Goal: Information Seeking & Learning: Learn about a topic

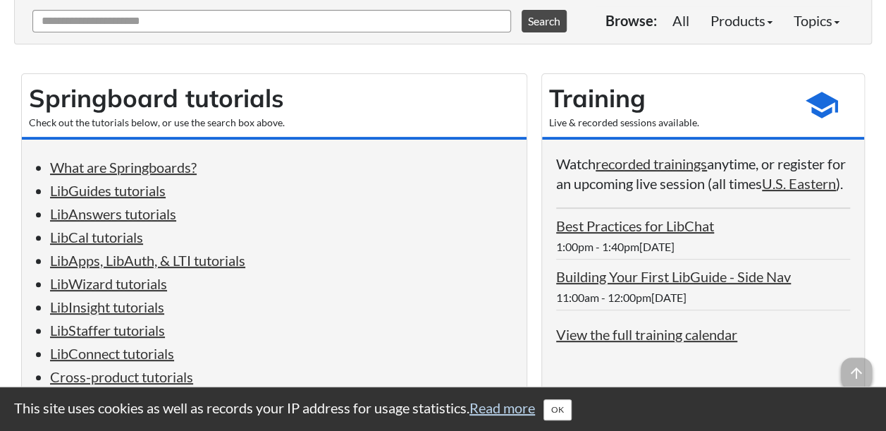
scroll to position [211, 0]
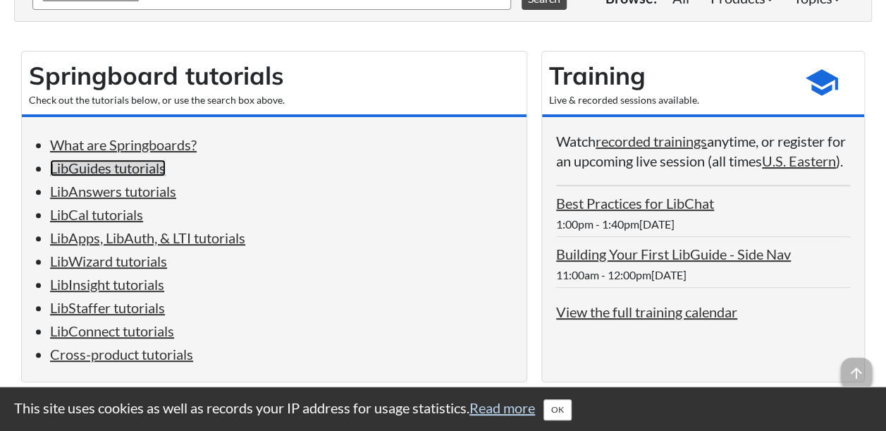
click at [128, 168] on link "LibGuides tutorials" at bounding box center [108, 167] width 116 height 17
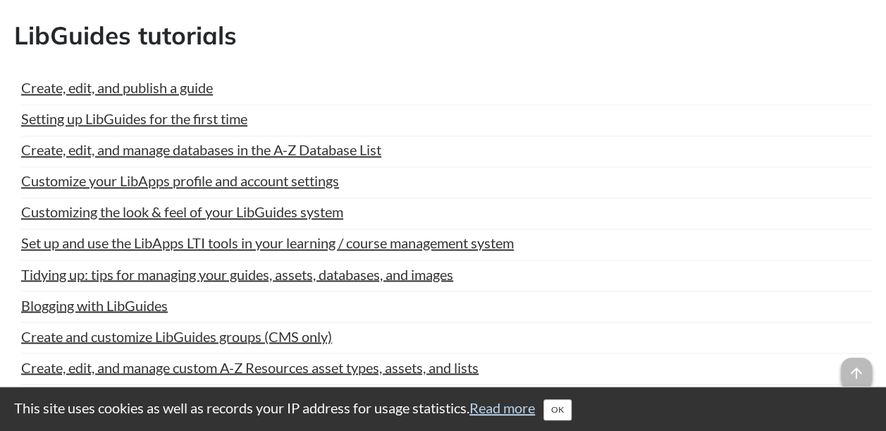
scroll to position [1092, 0]
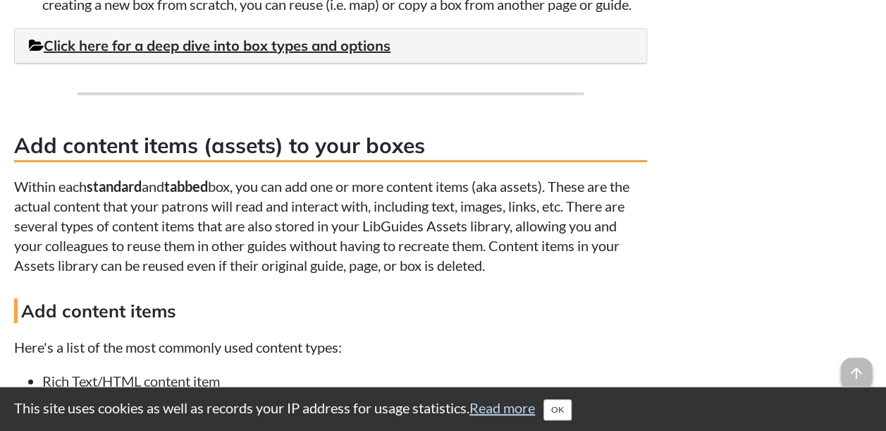
scroll to position [2608, 0]
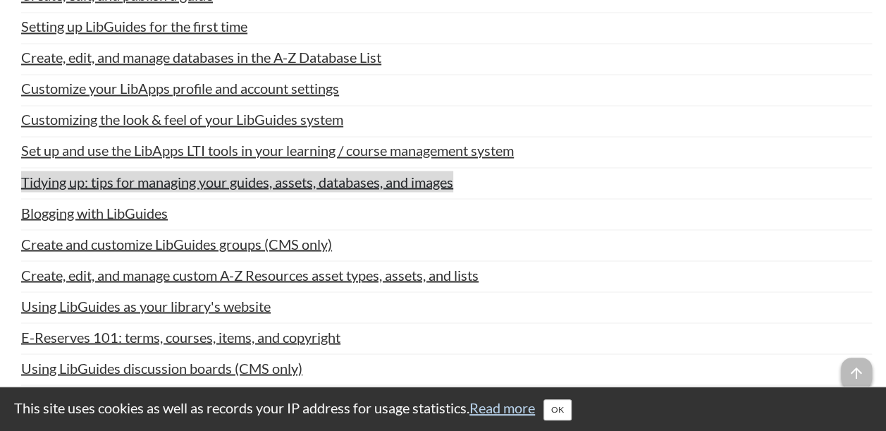
scroll to position [1233, 0]
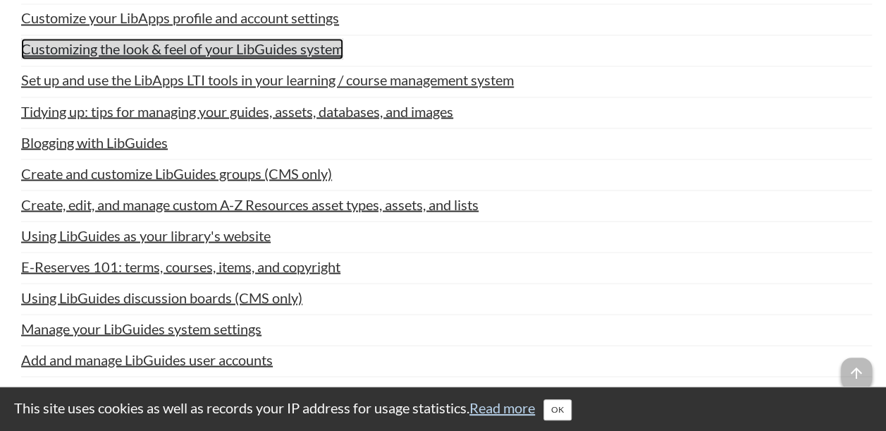
click at [241, 47] on link "Customizing the look & feel of your LibGuides system" at bounding box center [182, 48] width 322 height 21
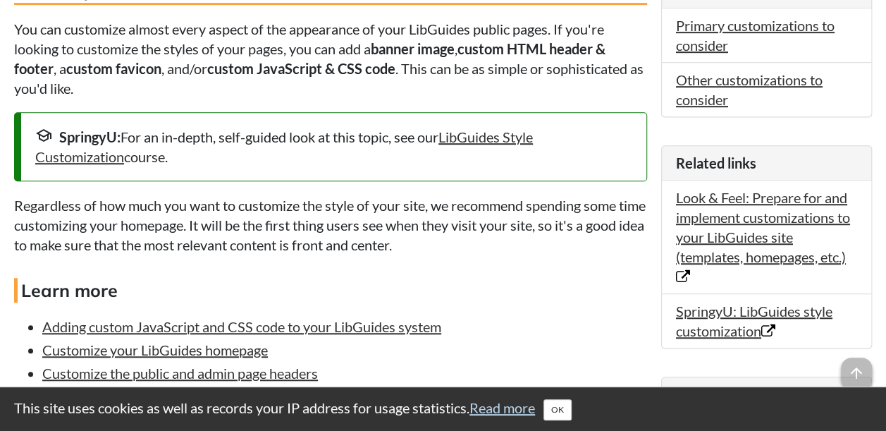
scroll to position [423, 0]
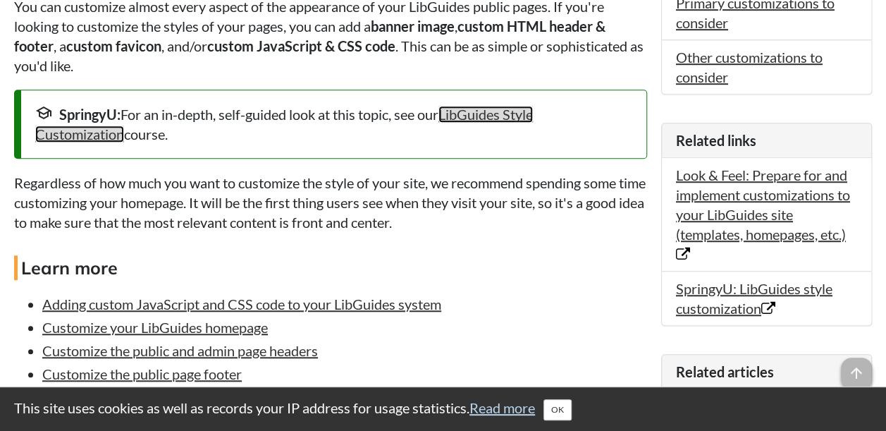
click at [504, 115] on link "LibGuides Style Customization" at bounding box center [284, 124] width 498 height 37
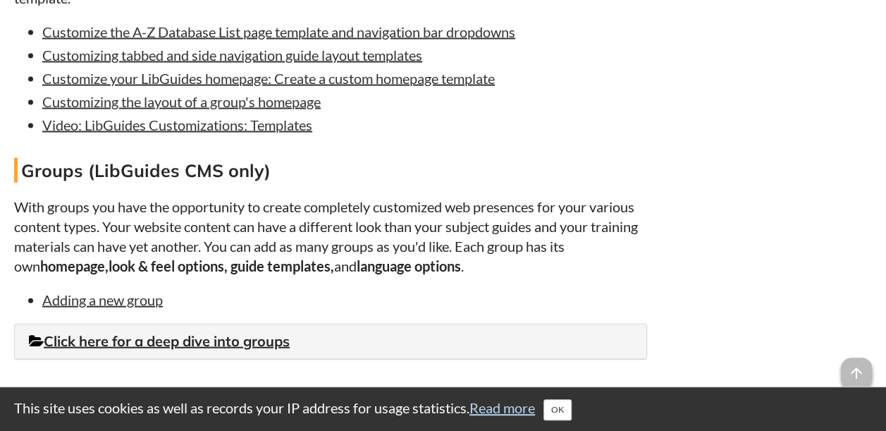
scroll to position [1339, 0]
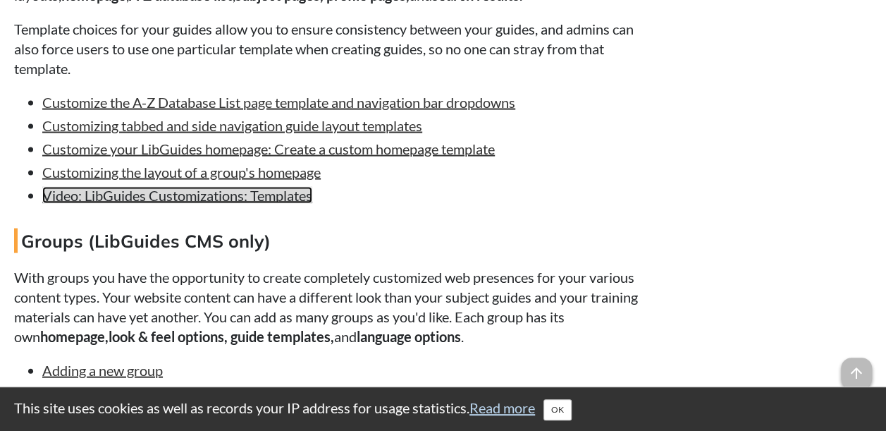
click at [286, 200] on link "Video: LibGuides Customizations: Templates" at bounding box center [177, 195] width 270 height 17
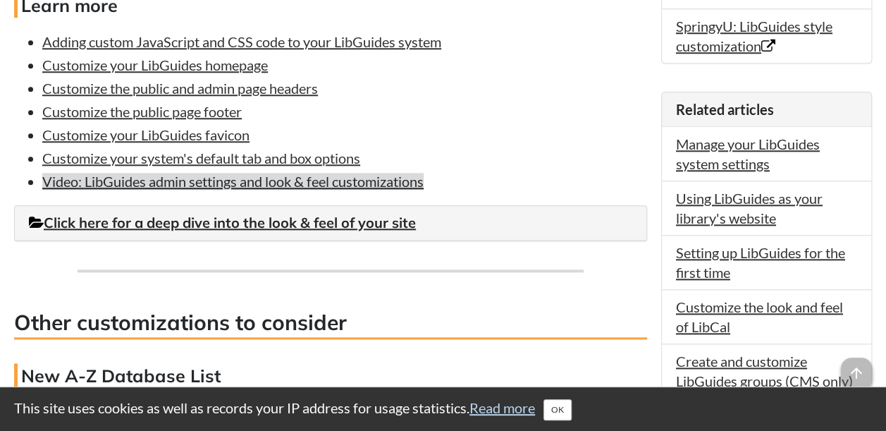
scroll to position [634, 0]
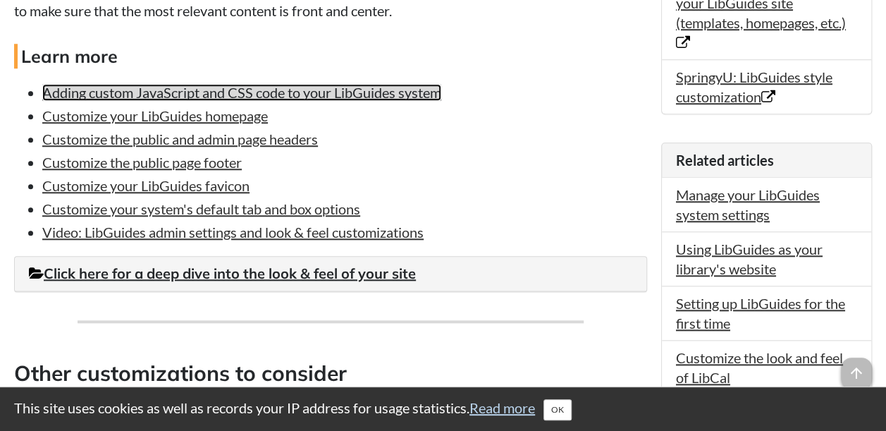
click at [352, 92] on link "Adding custom JavaScript and CSS code to your LibGuides system" at bounding box center [241, 92] width 399 height 17
